Goal: Browse casually: Explore the website without a specific task or goal

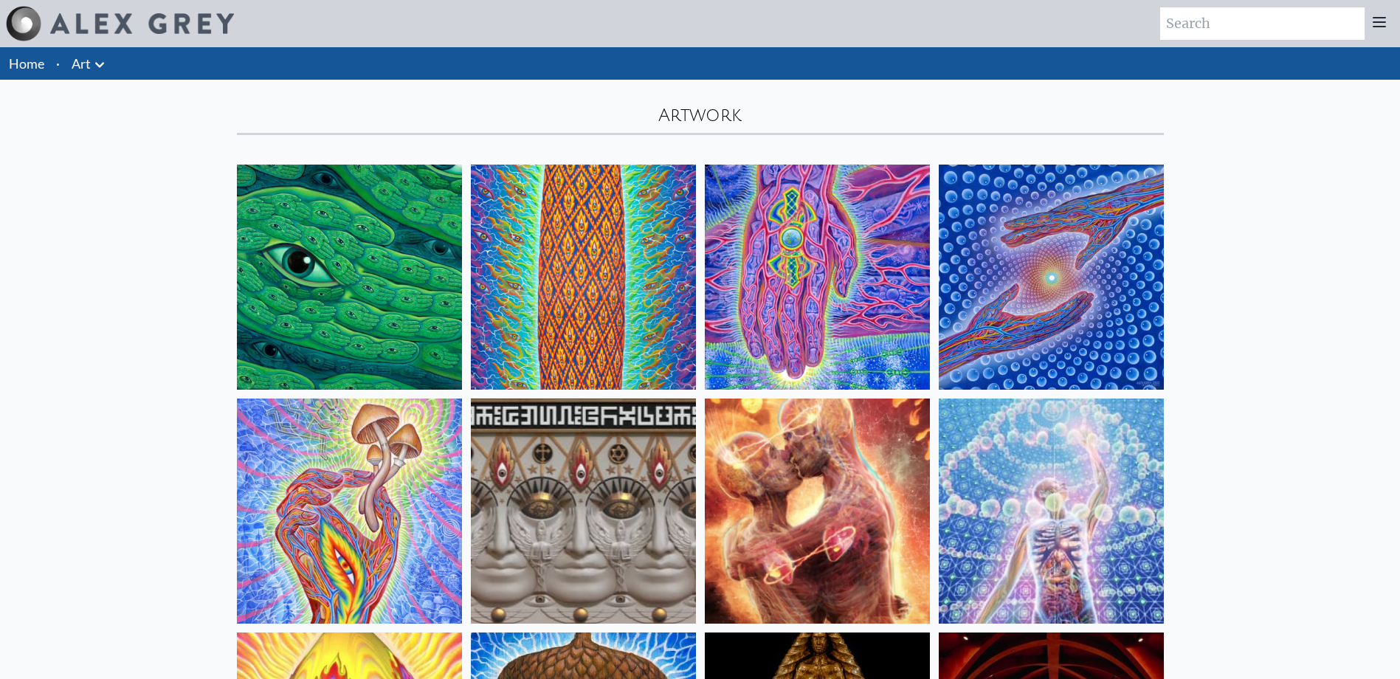
click at [534, 279] on img at bounding box center [583, 277] width 225 height 225
click at [268, 269] on img at bounding box center [349, 277] width 225 height 225
click at [732, 317] on img at bounding box center [817, 277] width 225 height 225
click at [976, 278] on img at bounding box center [1051, 277] width 225 height 225
click at [762, 489] on img at bounding box center [817, 511] width 225 height 225
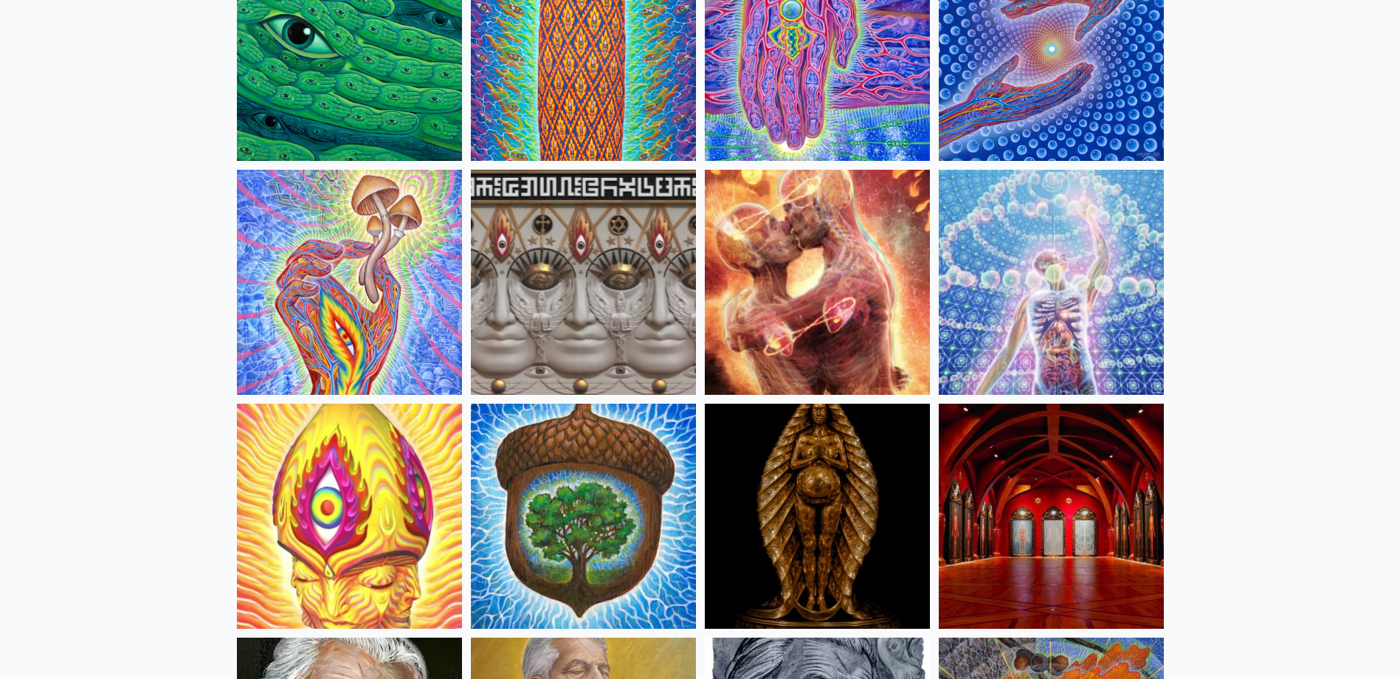
scroll to position [221, 0]
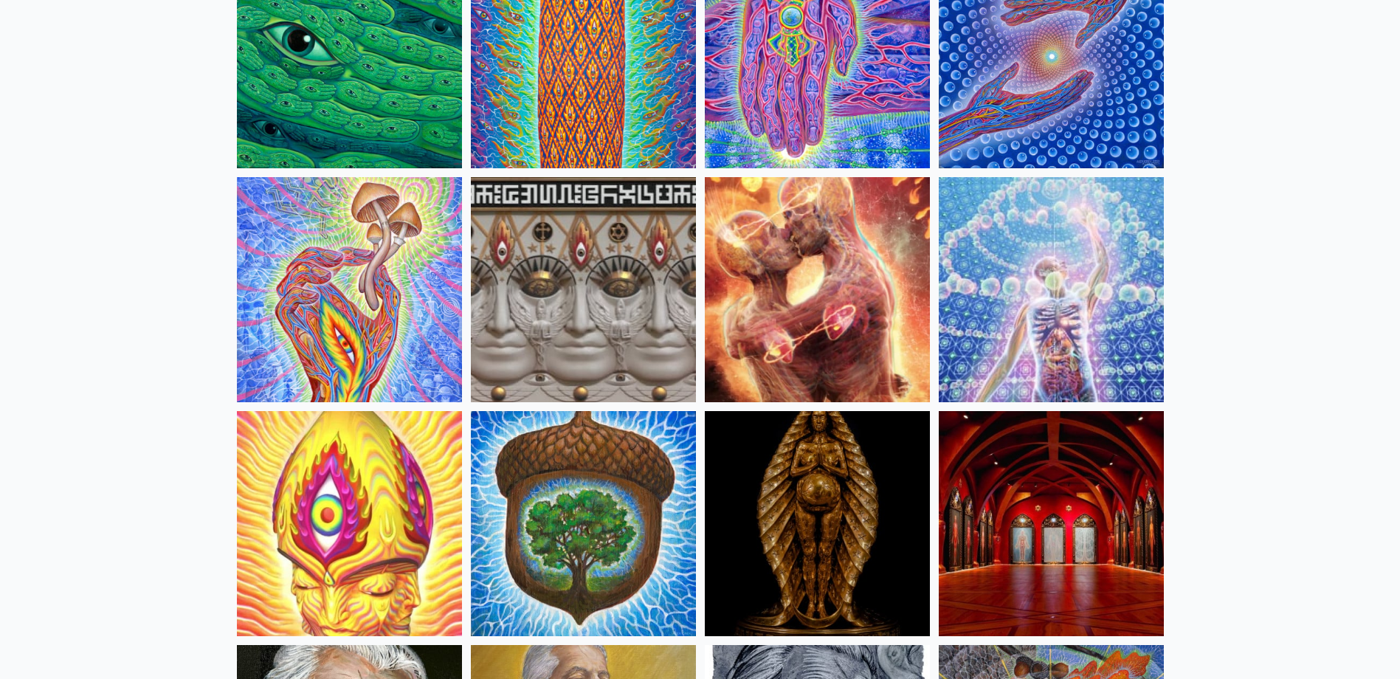
click at [593, 320] on img at bounding box center [583, 289] width 225 height 225
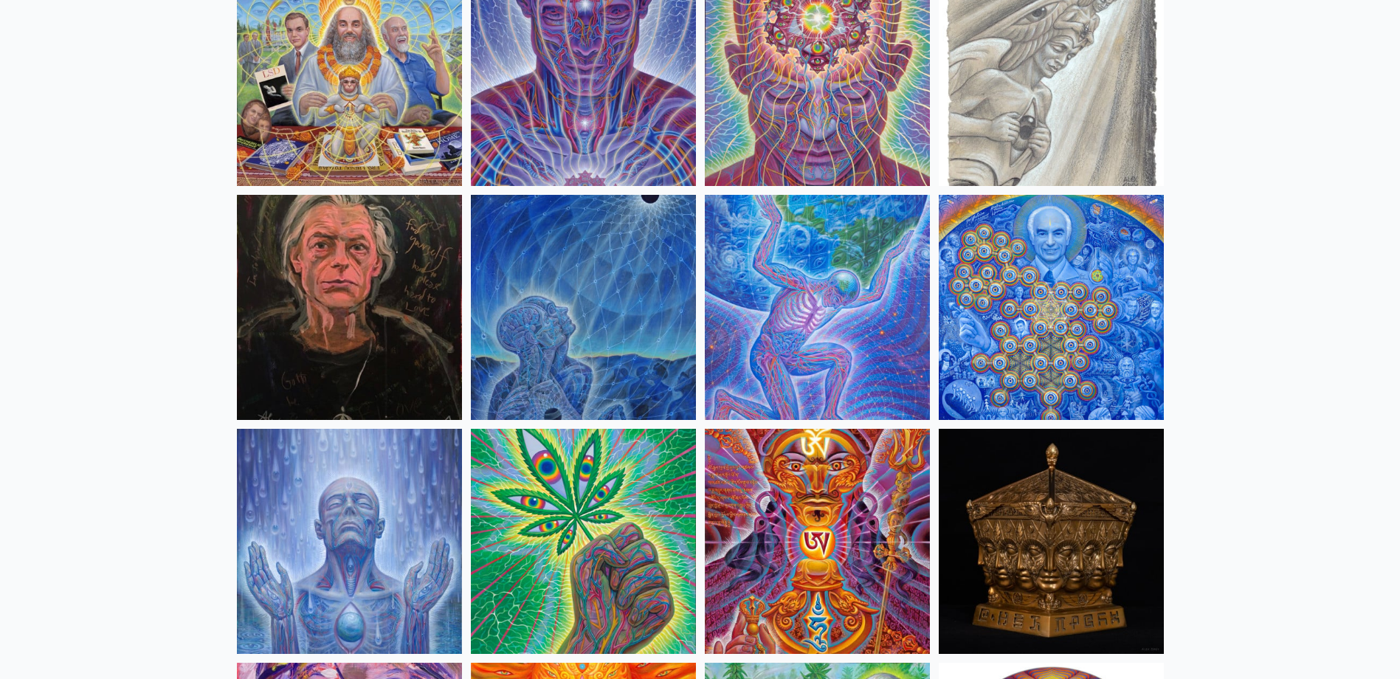
scroll to position [2067, 0]
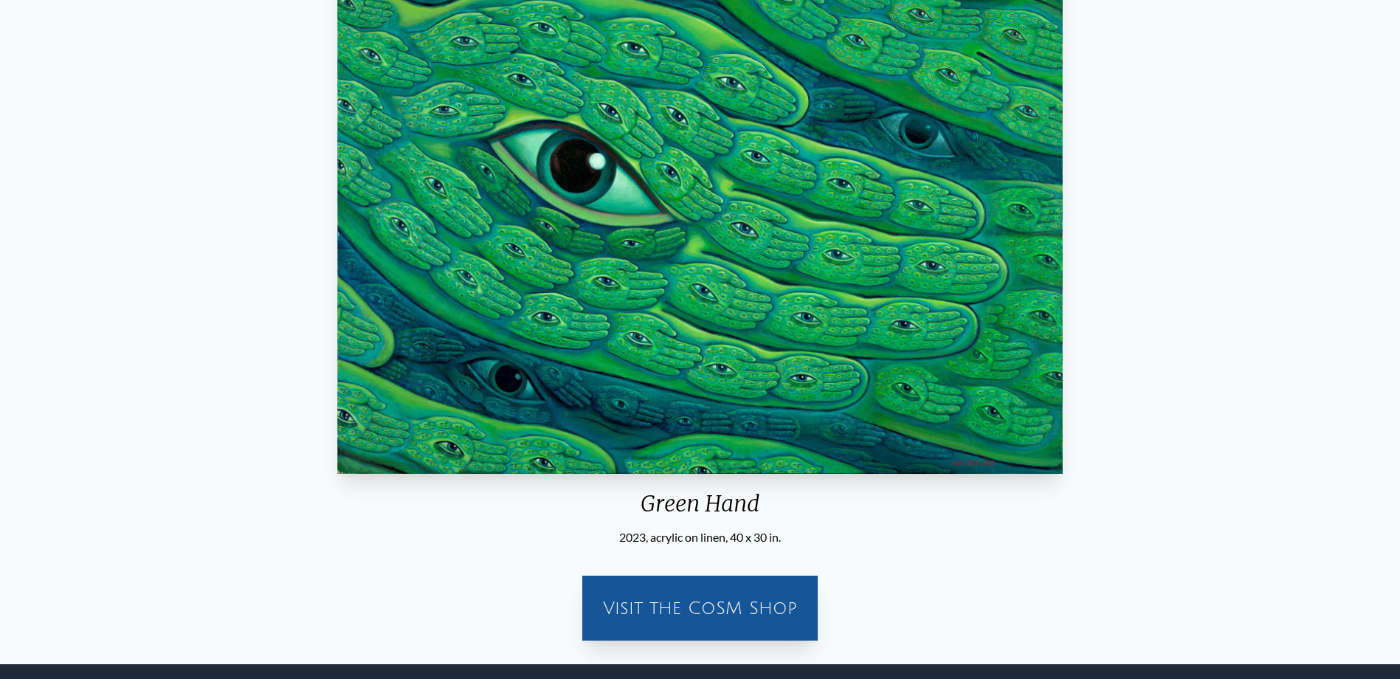
scroll to position [366, 0]
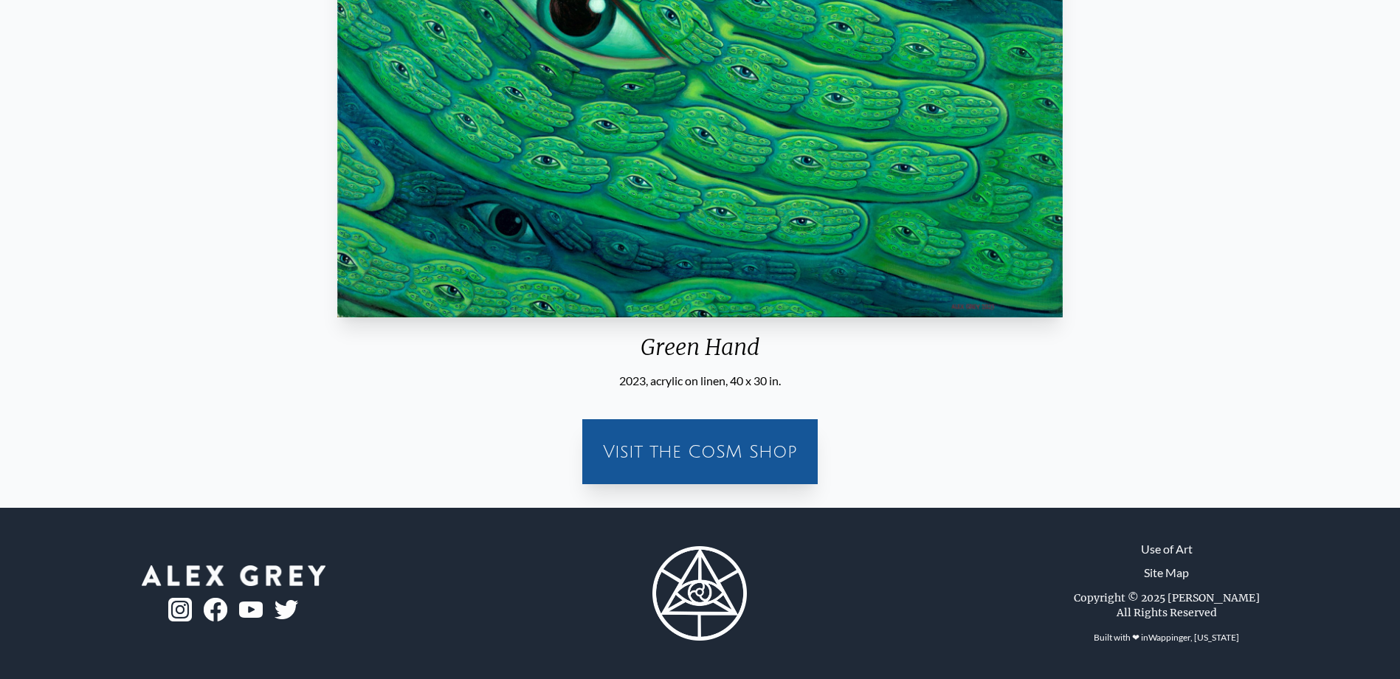
click at [700, 459] on div "Visit the CoSM Shop" at bounding box center [700, 451] width 218 height 47
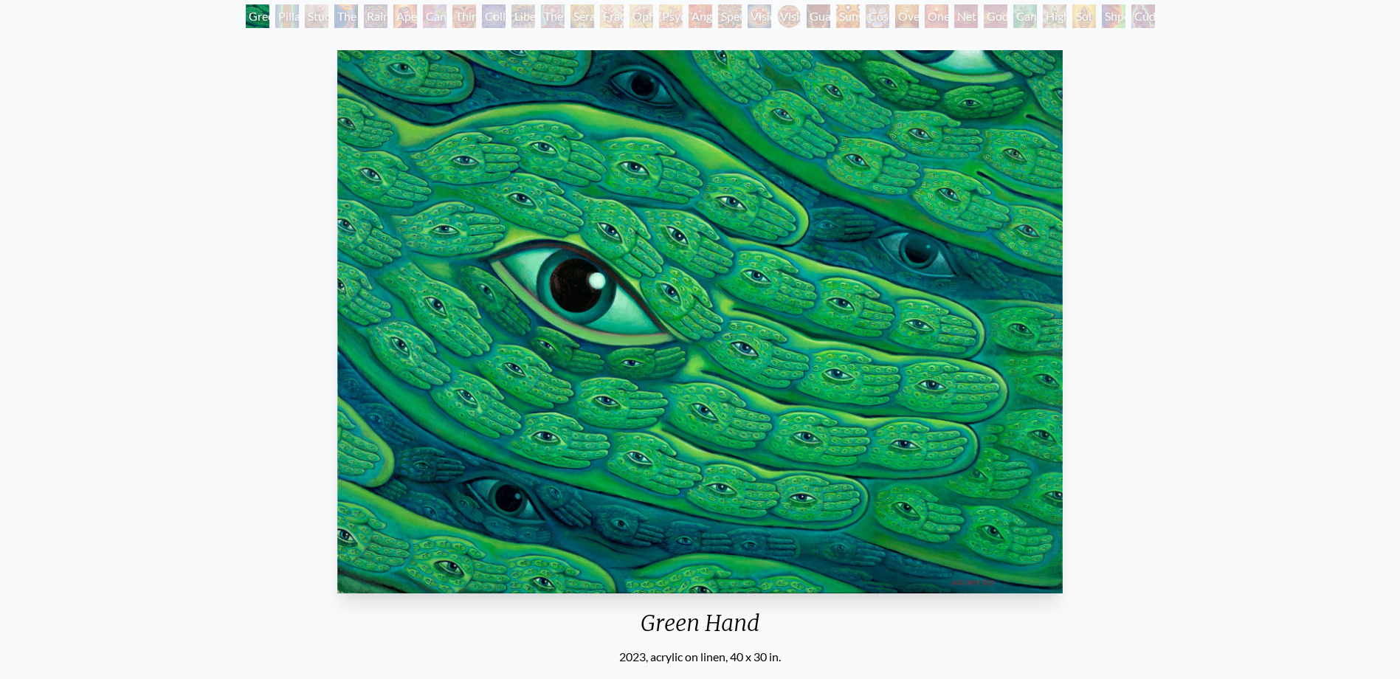
scroll to position [71, 0]
